Goal: Task Accomplishment & Management: Use online tool/utility

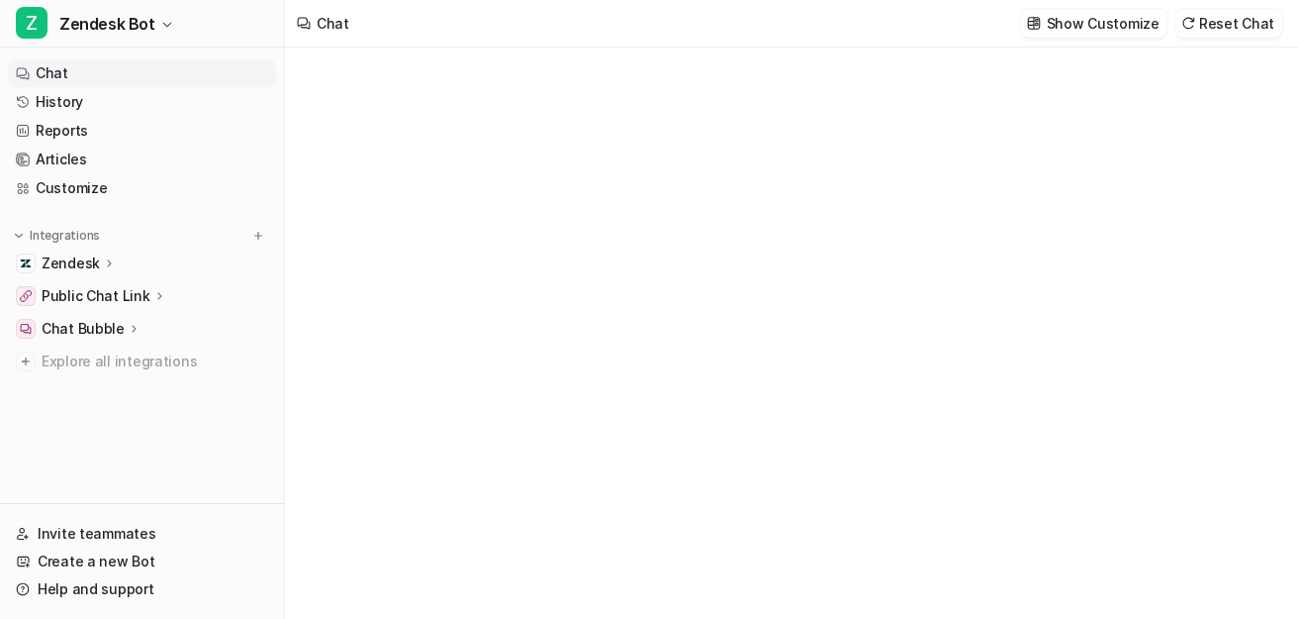
type textarea "**********"
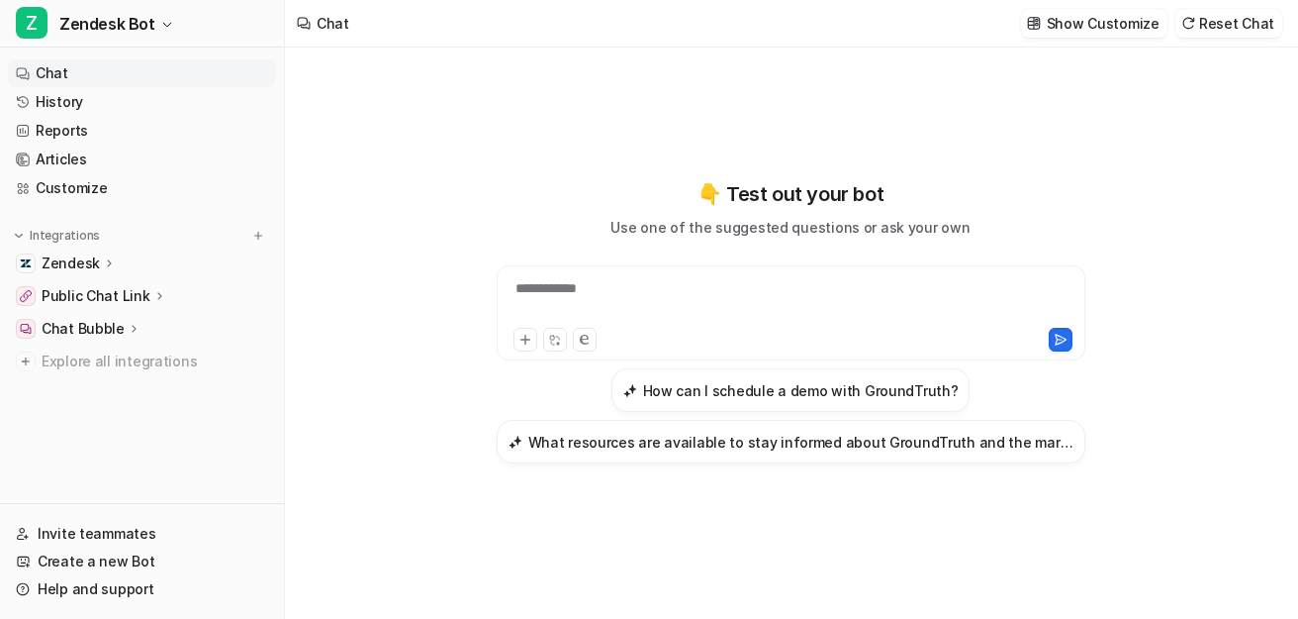
click at [128, 292] on p "Public Chat Link" at bounding box center [96, 296] width 109 height 20
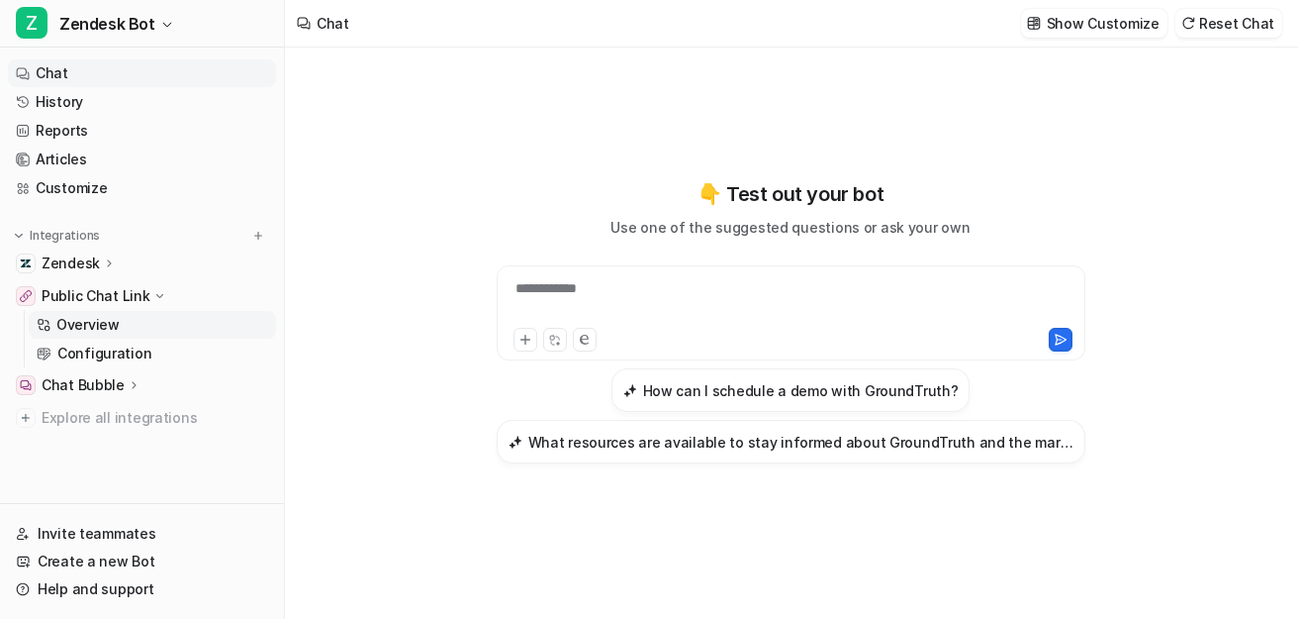
click at [99, 324] on p "Overview" at bounding box center [87, 325] width 63 height 20
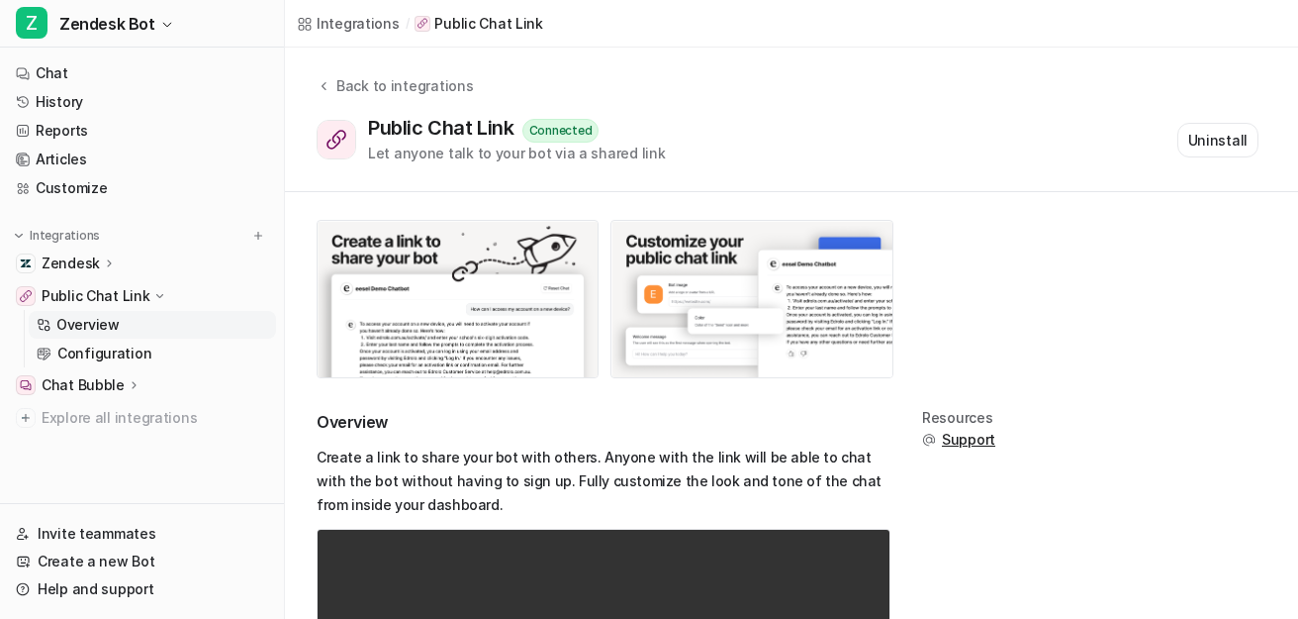
click at [104, 293] on p "Public Chat Link" at bounding box center [96, 296] width 109 height 20
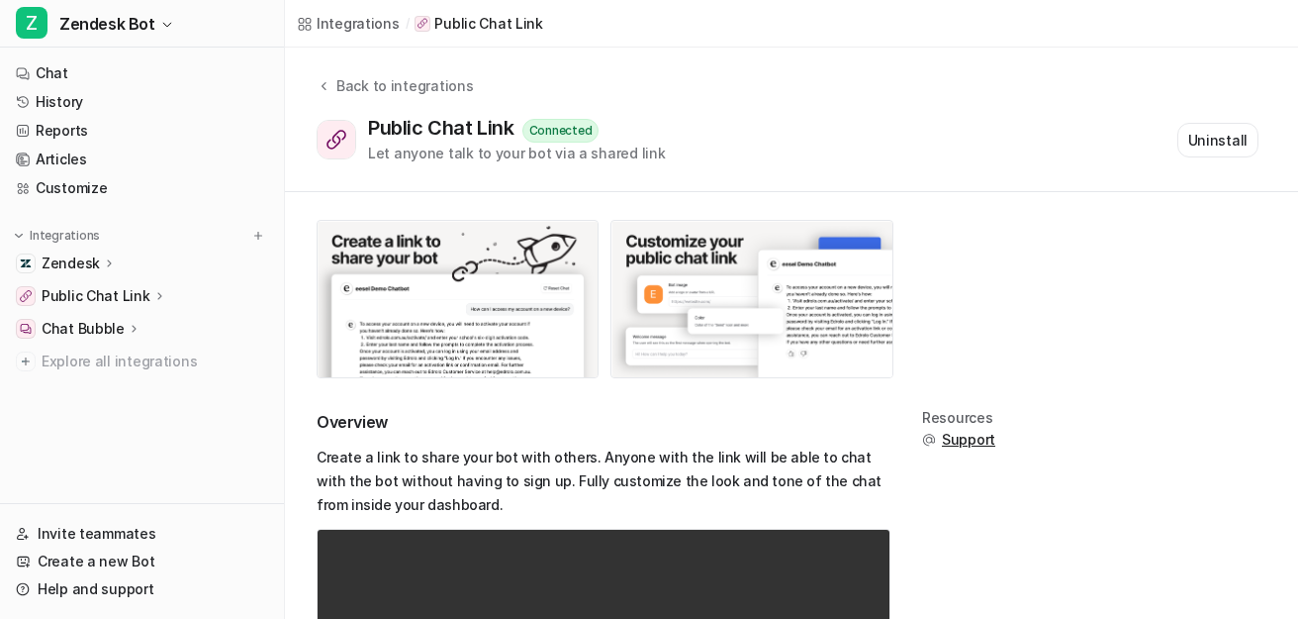
click at [104, 293] on p "Public Chat Link" at bounding box center [96, 296] width 109 height 20
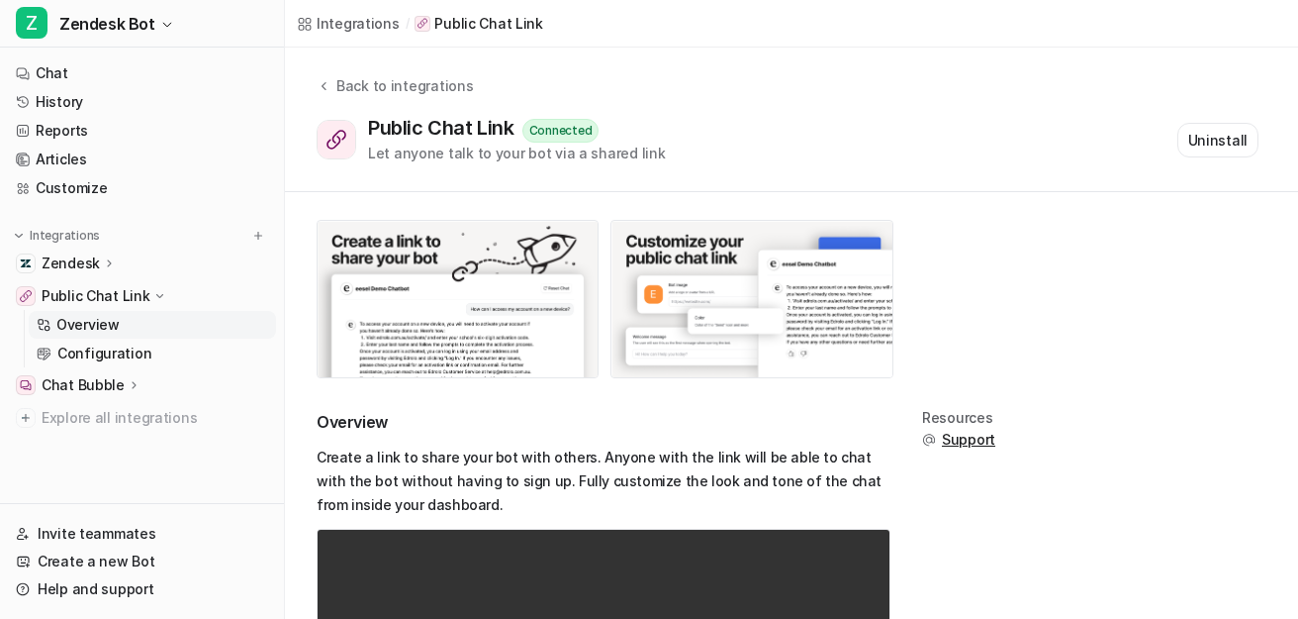
click at [28, 299] on img at bounding box center [26, 296] width 12 height 12
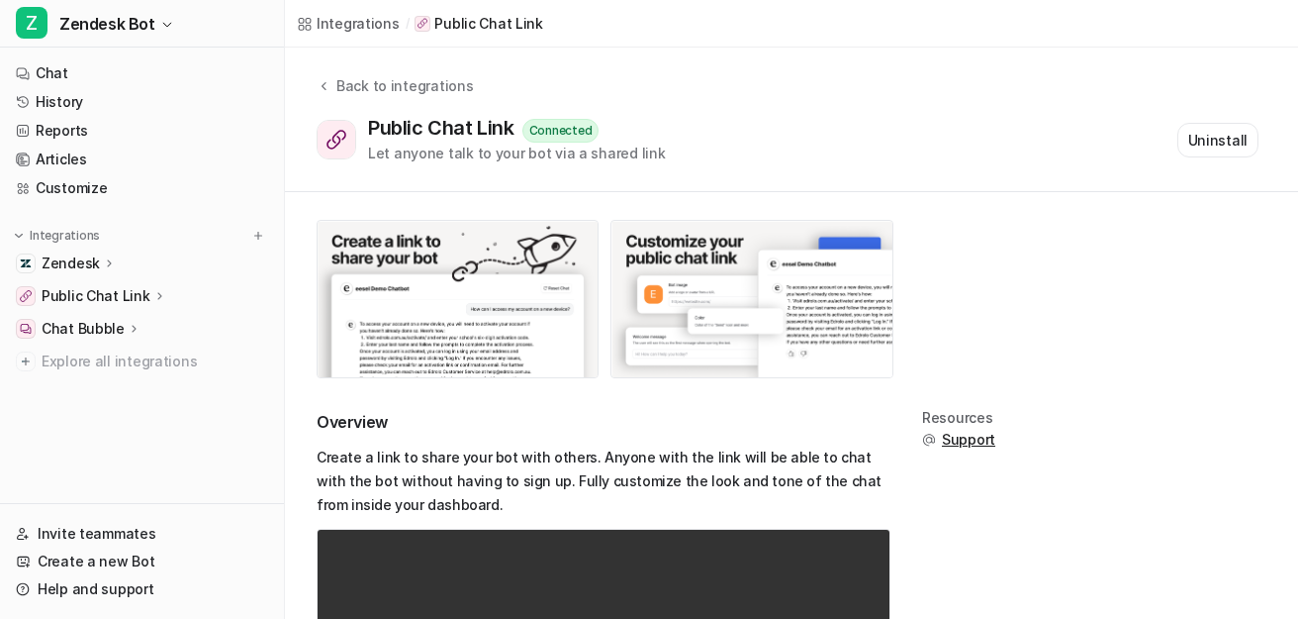
click at [28, 299] on img at bounding box center [26, 296] width 12 height 12
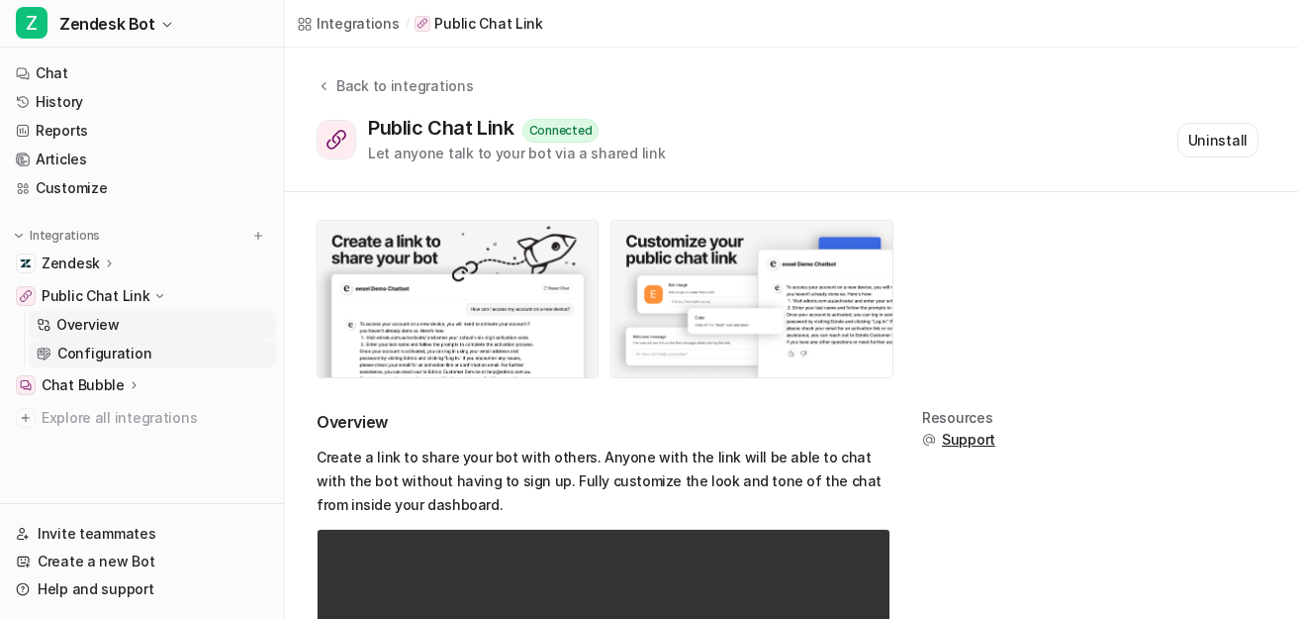
click at [83, 349] on p "Configuration" at bounding box center [104, 353] width 94 height 20
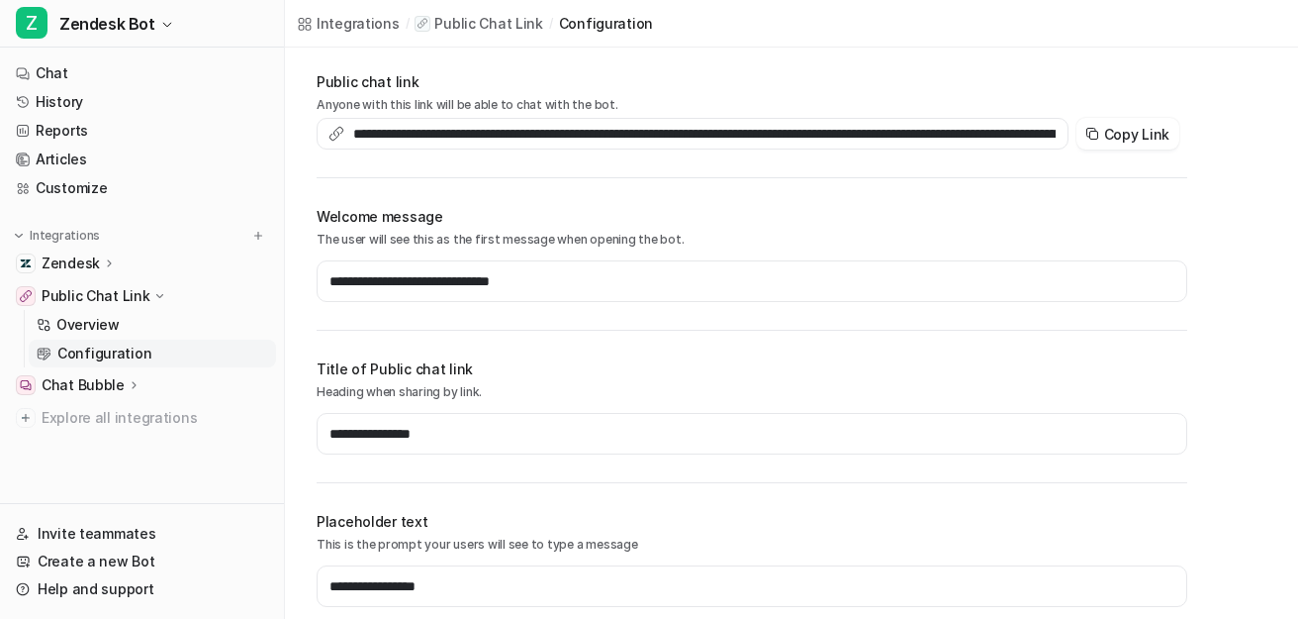
scroll to position [110, 0]
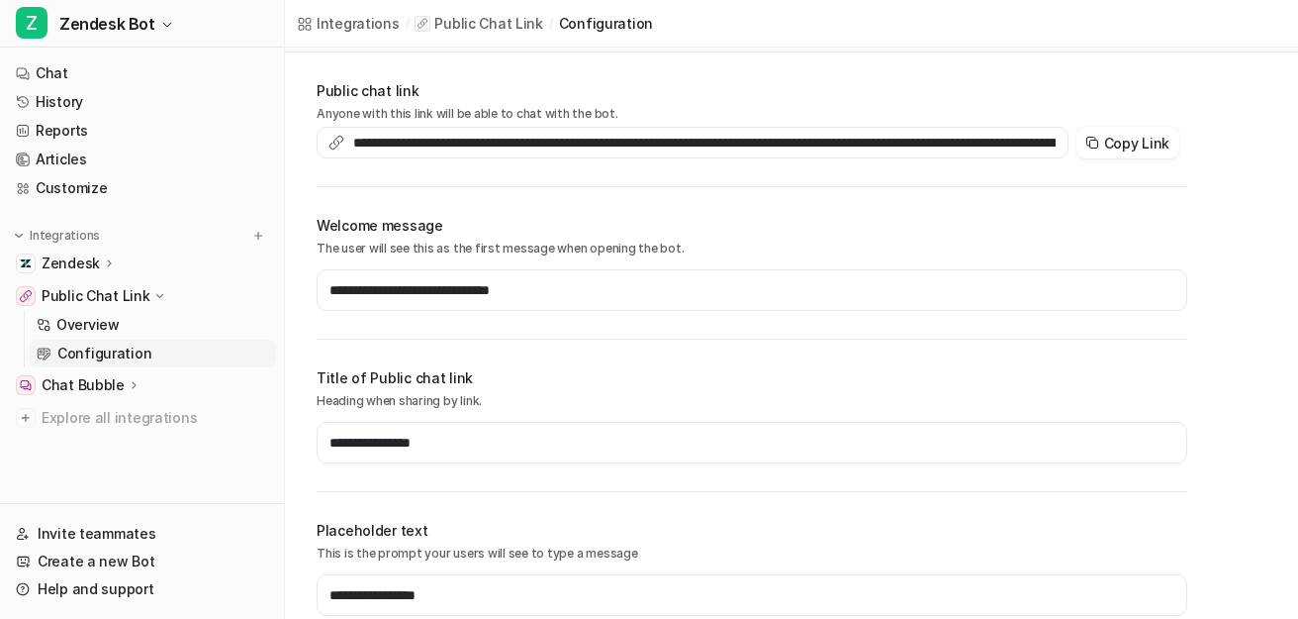
click at [93, 383] on p "Chat Bubble" at bounding box center [83, 385] width 83 height 20
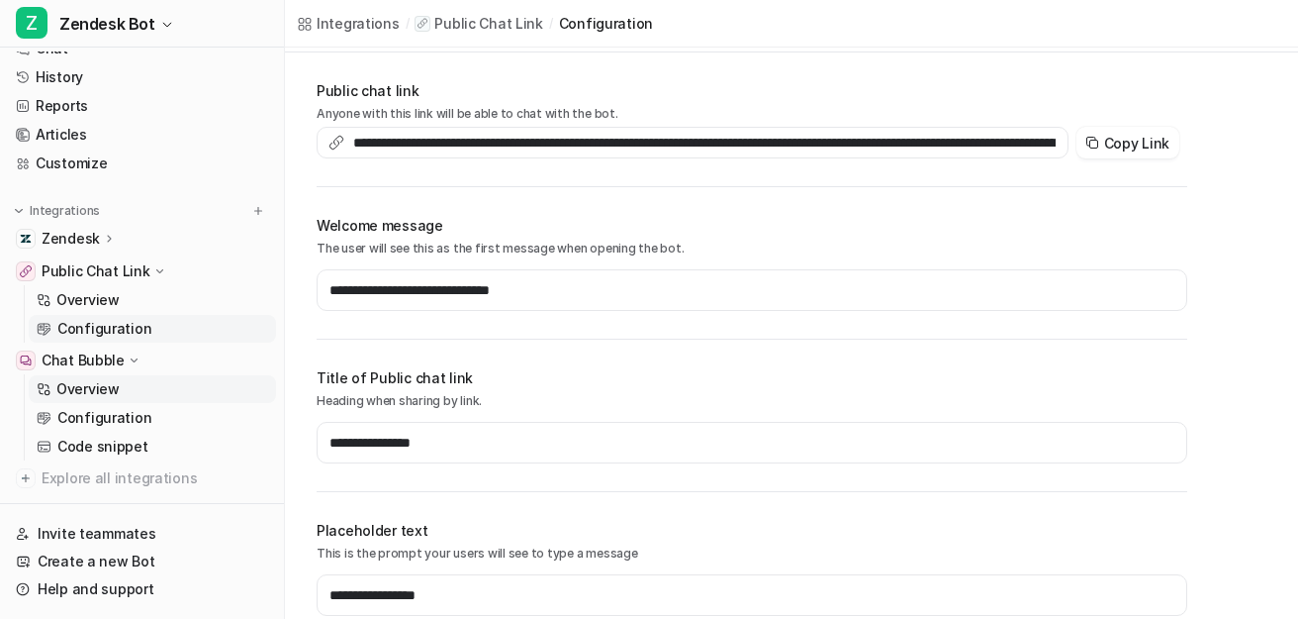
click at [104, 396] on p "Overview" at bounding box center [87, 389] width 63 height 20
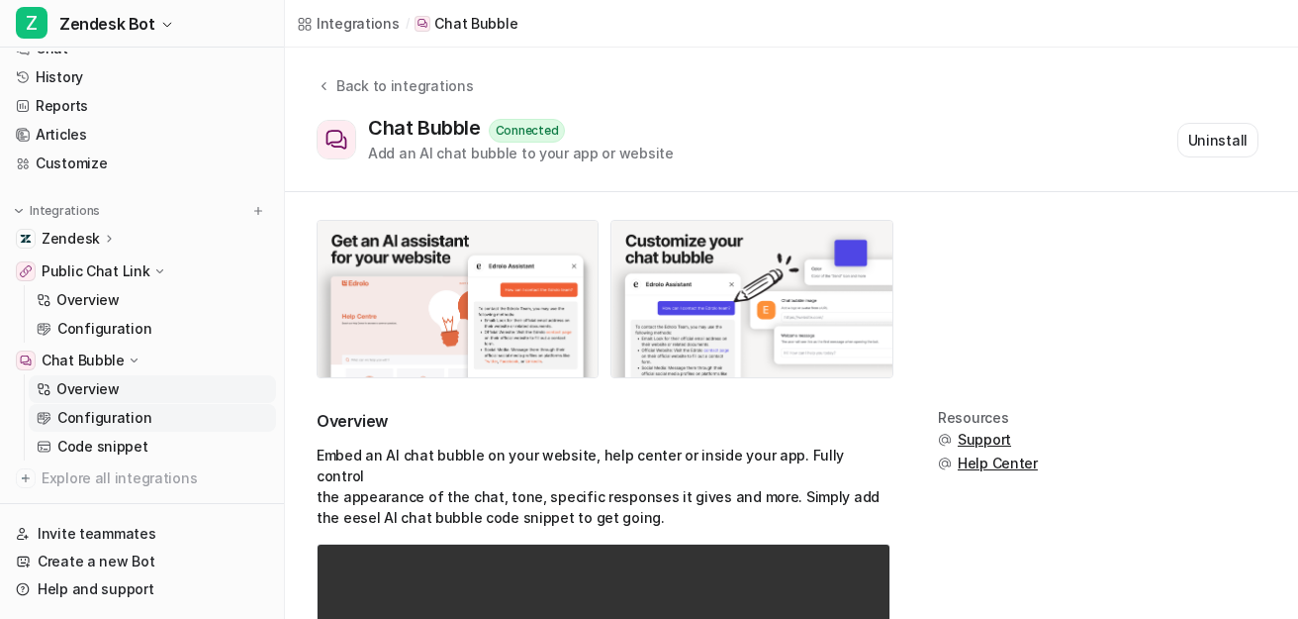
click at [109, 421] on p "Configuration" at bounding box center [104, 418] width 94 height 20
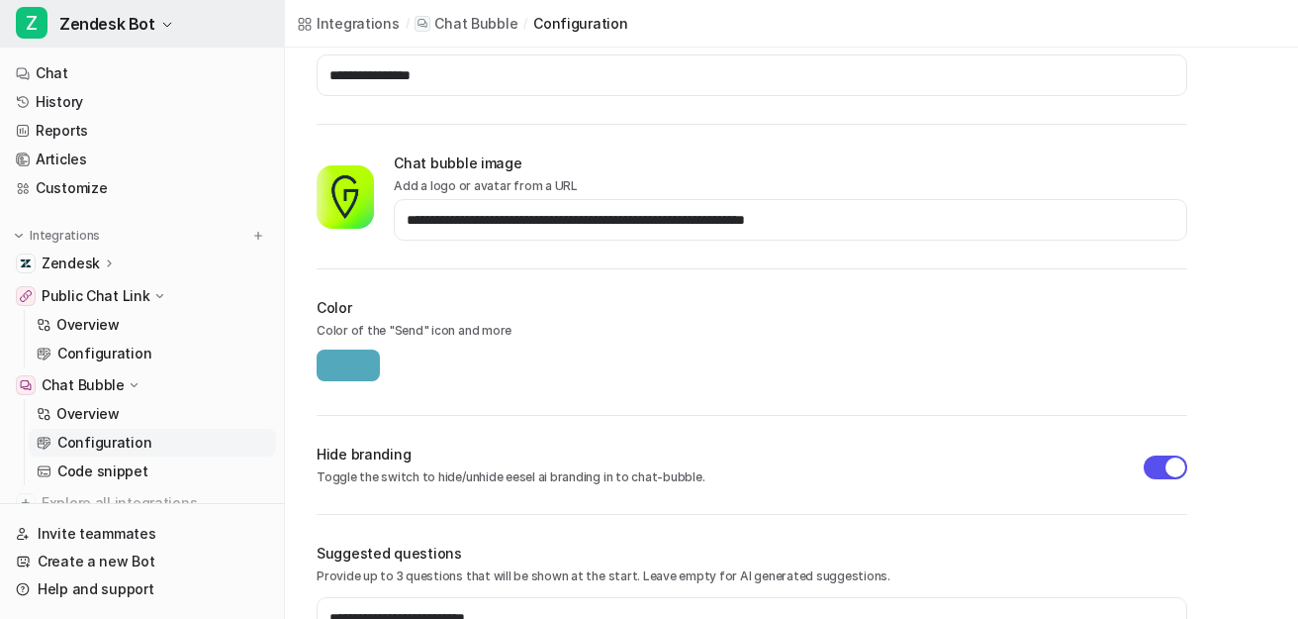
click at [129, 27] on span "Zendesk Bot" at bounding box center [107, 24] width 96 height 28
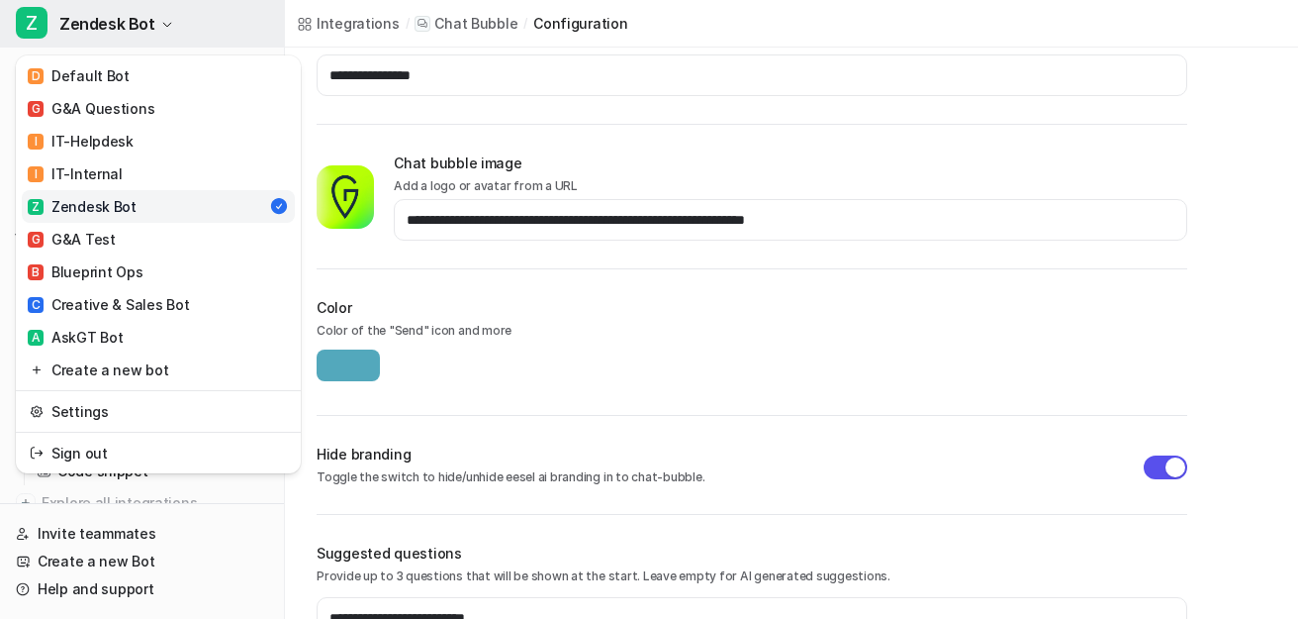
click at [129, 27] on span "Zendesk Bot" at bounding box center [107, 24] width 96 height 28
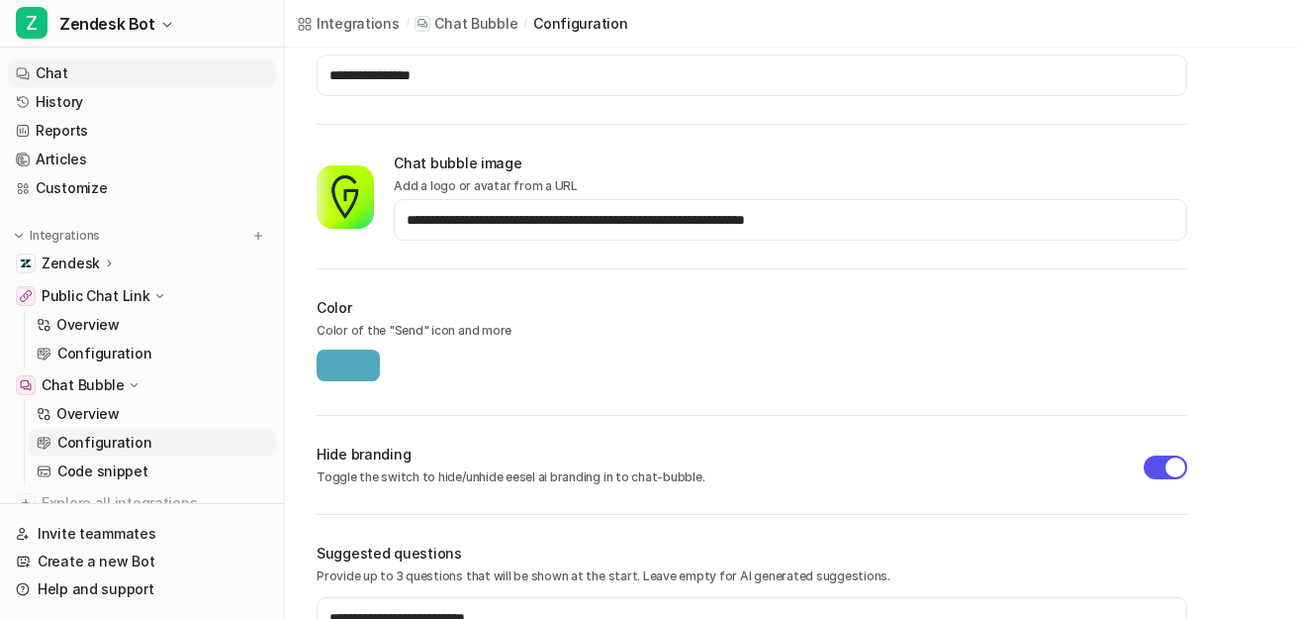
click at [67, 76] on link "Chat" at bounding box center [142, 73] width 268 height 28
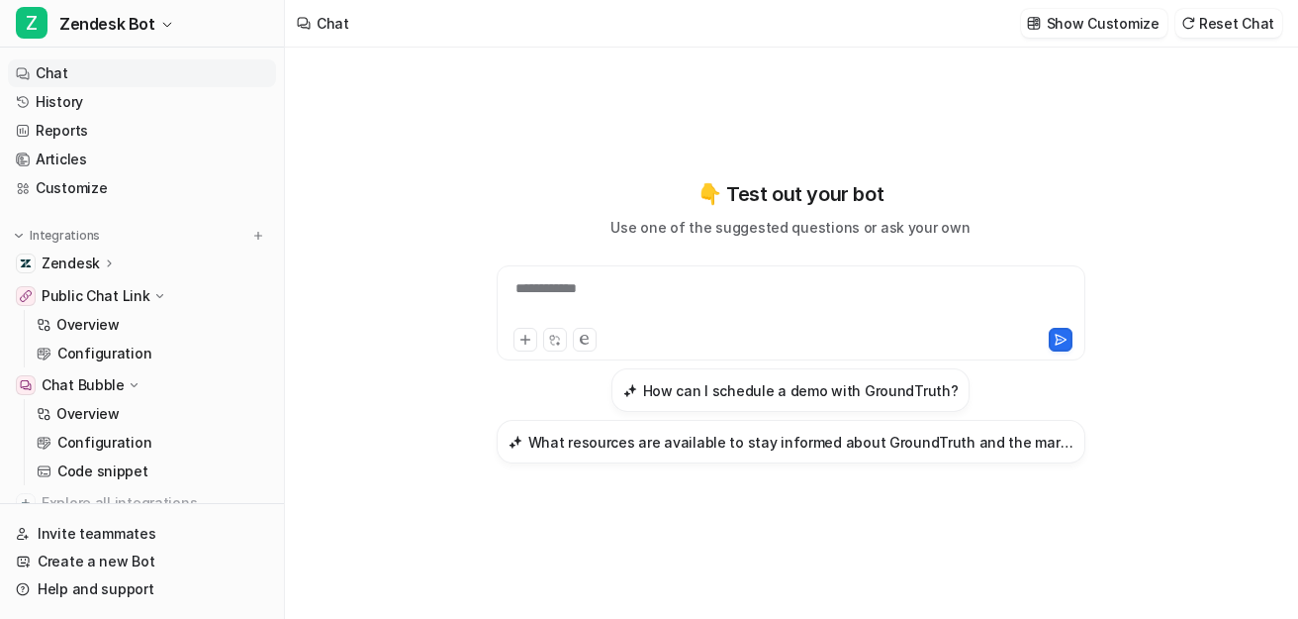
click at [853, 293] on div "**********" at bounding box center [791, 301] width 579 height 46
